Goal: Navigation & Orientation: Find specific page/section

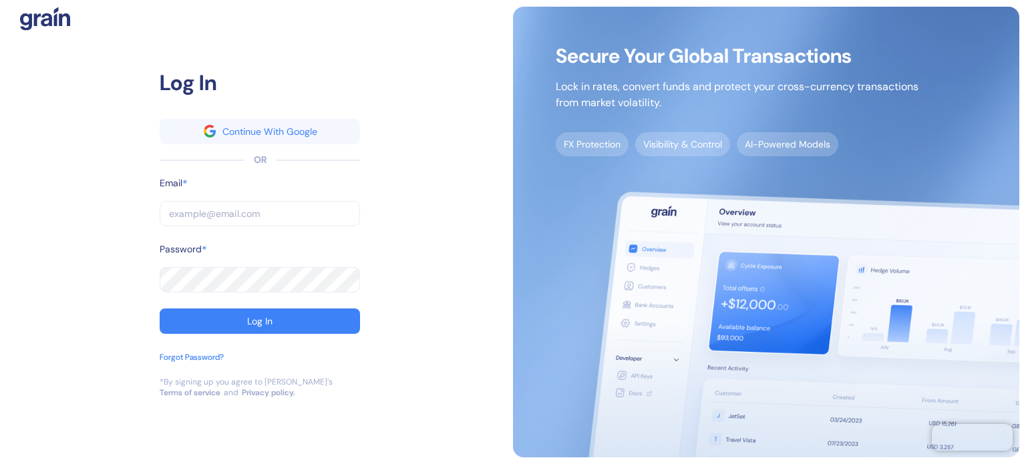
type input "[PERSON_NAME][EMAIL_ADDRESS][PERSON_NAME][DOMAIN_NAME]"
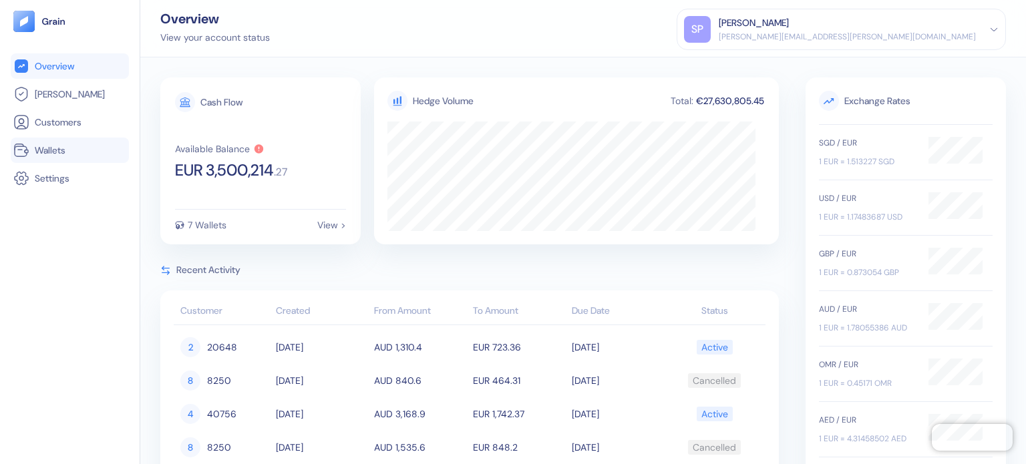
click at [55, 146] on span "Wallets" at bounding box center [50, 150] width 31 height 13
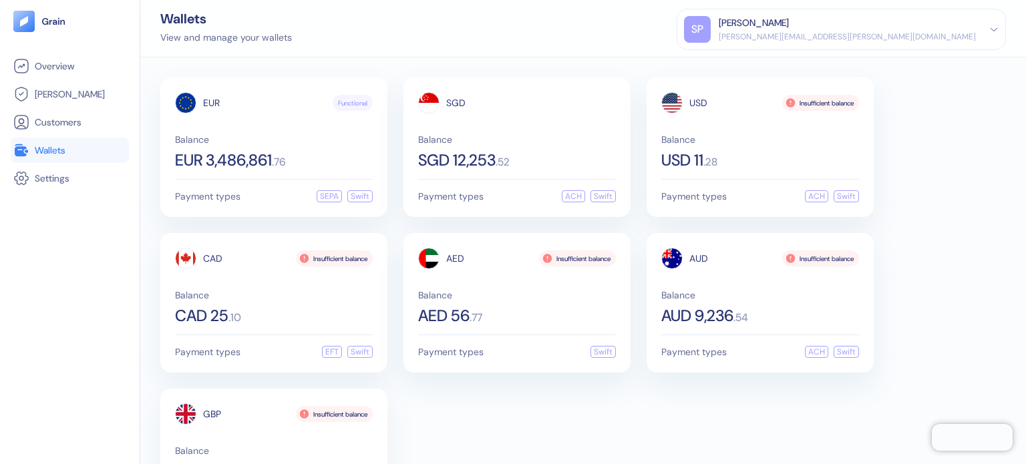
drag, startPoint x: 597, startPoint y: 404, endPoint x: 788, endPoint y: 435, distance: 193.5
click at [610, 401] on div "EUR Functional Balance EUR 3,486,861 . 76 Payment types SEPA Swift SGD Balance …" at bounding box center [582, 302] width 845 height 451
drag, startPoint x: 729, startPoint y: 445, endPoint x: 765, endPoint y: 459, distance: 38.7
click at [731, 446] on div "EUR Functional Balance EUR 3,486,861 . 76 Payment types SEPA Swift SGD Balance …" at bounding box center [582, 302] width 845 height 451
click at [574, 413] on div "EUR Functional Balance EUR 3,486,861 . 76 Payment types SEPA Swift SGD Balance …" at bounding box center [582, 302] width 845 height 451
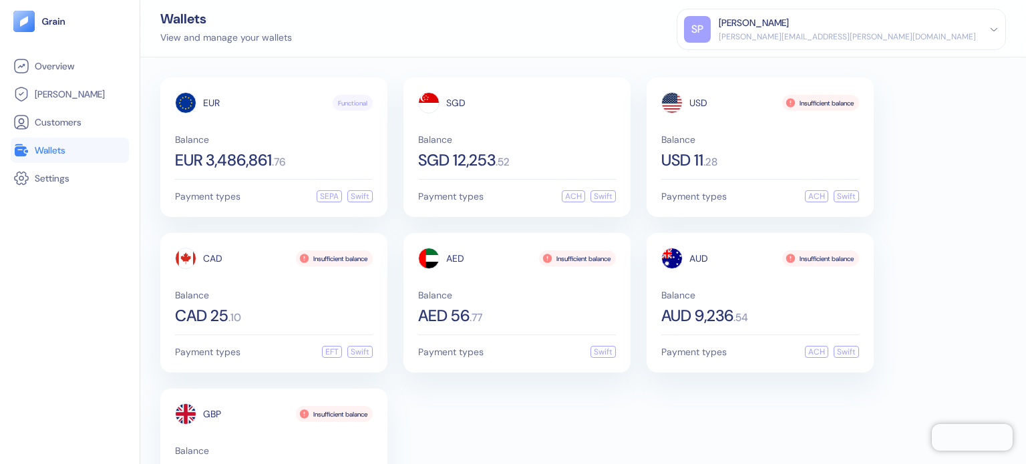
drag, startPoint x: 875, startPoint y: 3, endPoint x: 608, endPoint y: 10, distance: 267.9
click at [569, 27] on div "Wallets View and manage your wallets [PERSON_NAME] Patil [EMAIL_ADDRESS][PERSON…" at bounding box center [582, 28] width 885 height 57
click at [71, 89] on link "[PERSON_NAME]" at bounding box center [69, 94] width 113 height 16
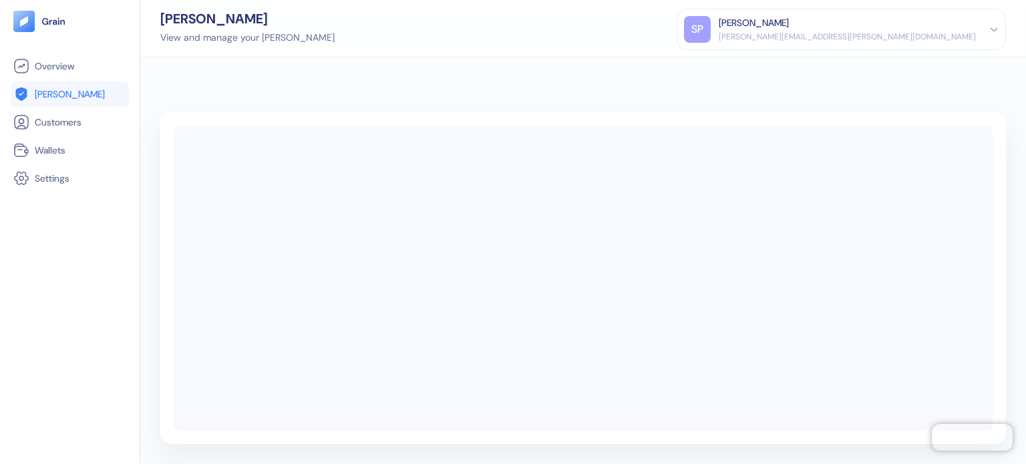
click at [69, 137] on ul "Overview [PERSON_NAME] Customers Wallets Settings" at bounding box center [70, 122] width 118 height 138
click at [59, 147] on span "Wallets" at bounding box center [50, 150] width 31 height 13
